Goal: Task Accomplishment & Management: Manage account settings

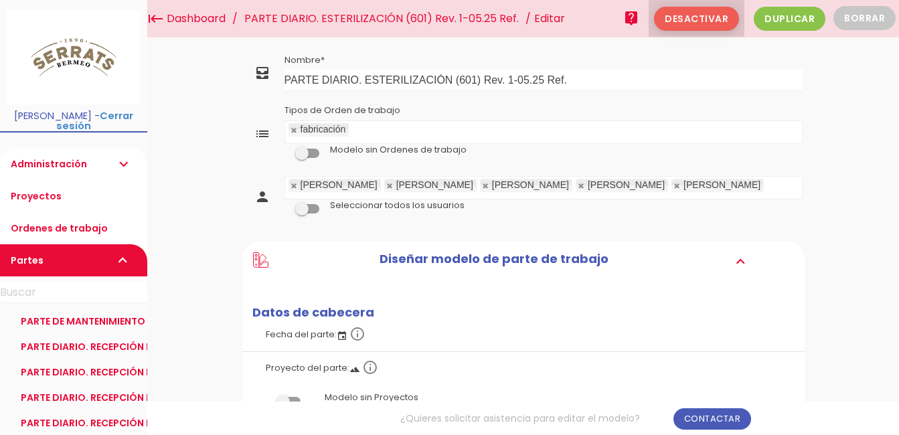
click at [711, 23] on span "Desactivar" at bounding box center [696, 19] width 85 height 24
click at [301, 15] on link "PARTE DIARIO. ESTERILIZACIÓN (601) Rev. 1-05.25 Ref." at bounding box center [381, 19] width 281 height 38
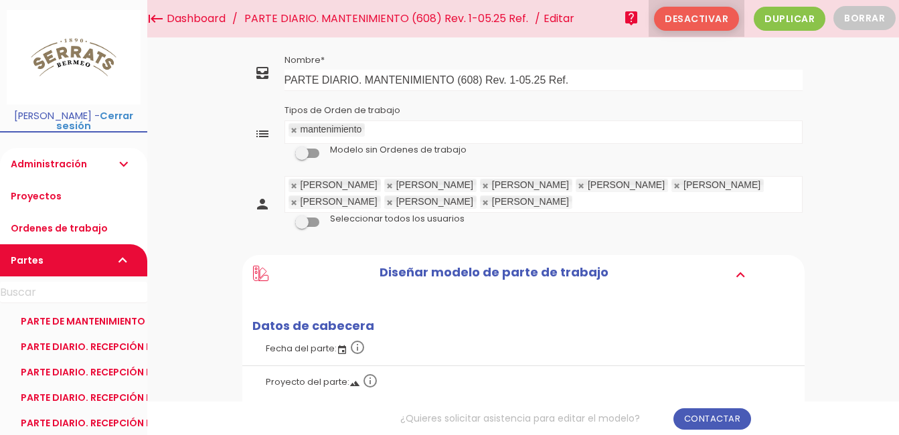
click at [707, 21] on span "Desactivar" at bounding box center [696, 19] width 85 height 24
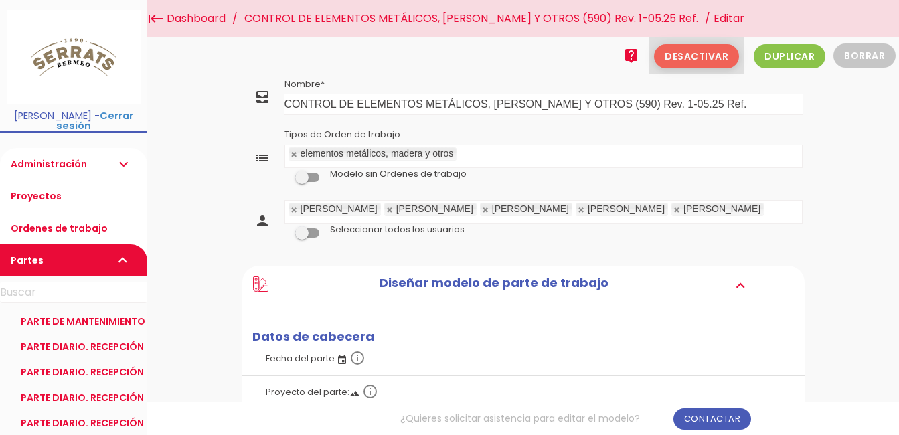
click at [696, 60] on span "Desactivar" at bounding box center [696, 56] width 85 height 24
